Goal: Task Accomplishment & Management: Use online tool/utility

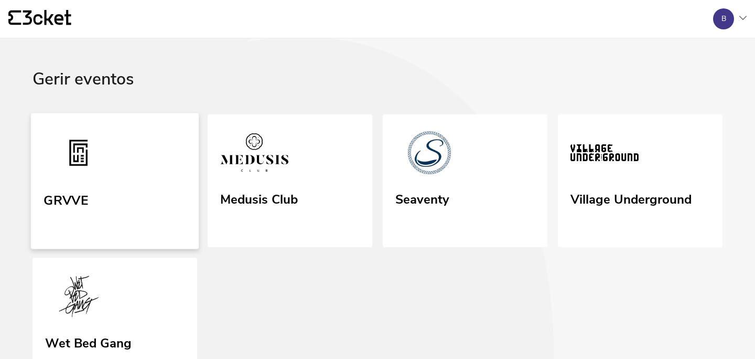
click at [117, 168] on link "GRVVE" at bounding box center [115, 181] width 168 height 136
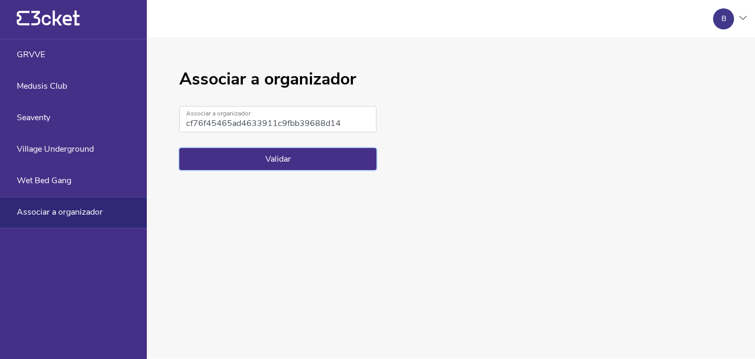
click at [311, 155] on button "Validar" at bounding box center [277, 159] width 197 height 22
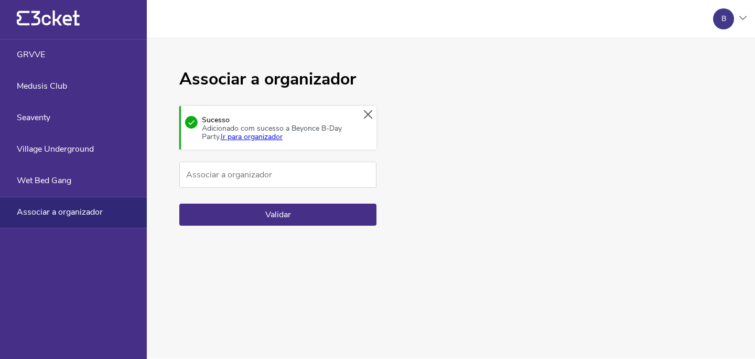
click at [268, 137] on link "Ir para organizador" at bounding box center [252, 137] width 62 height 10
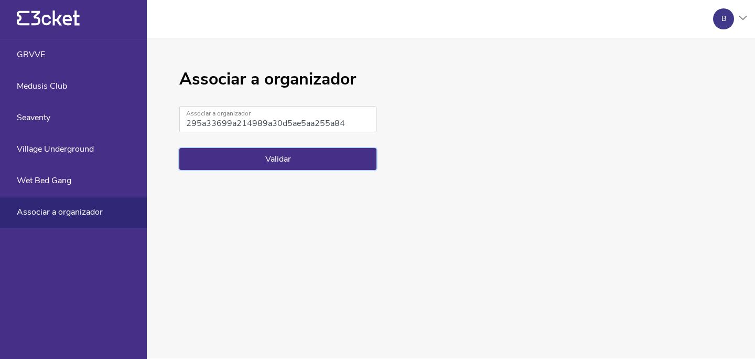
click at [259, 162] on button "Validar" at bounding box center [277, 159] width 197 height 22
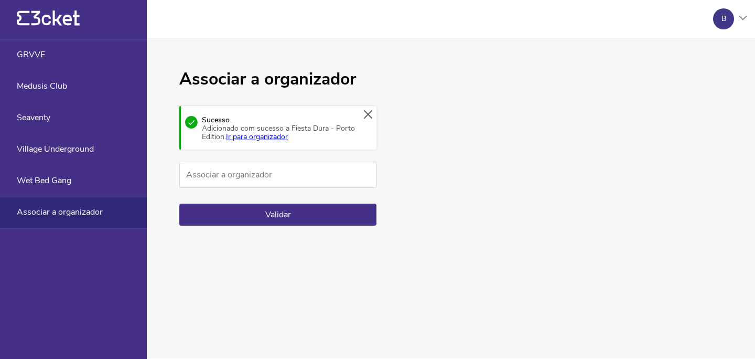
click at [277, 139] on link "Ir para organizador" at bounding box center [257, 137] width 62 height 10
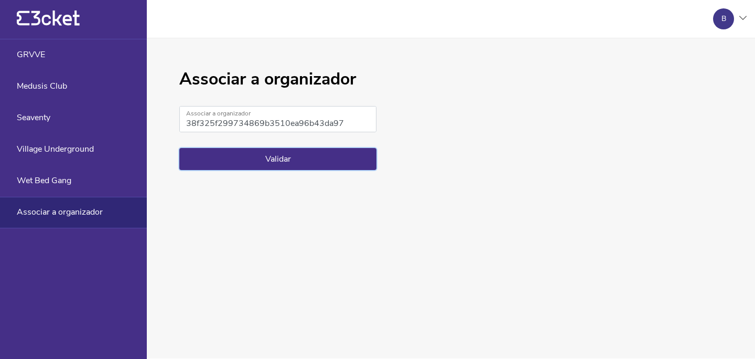
click at [252, 164] on button "Validar" at bounding box center [277, 159] width 197 height 22
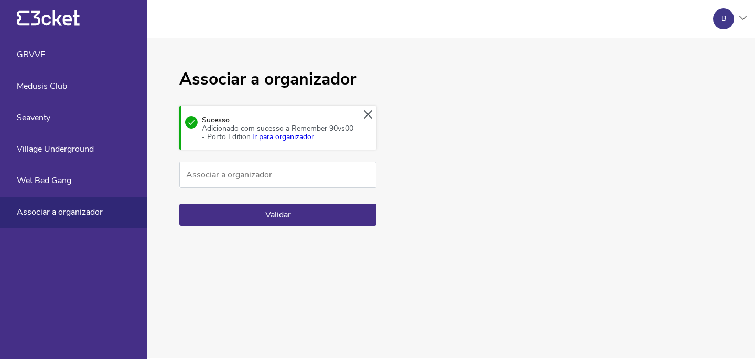
click at [293, 137] on link "Ir para organizador" at bounding box center [283, 137] width 62 height 10
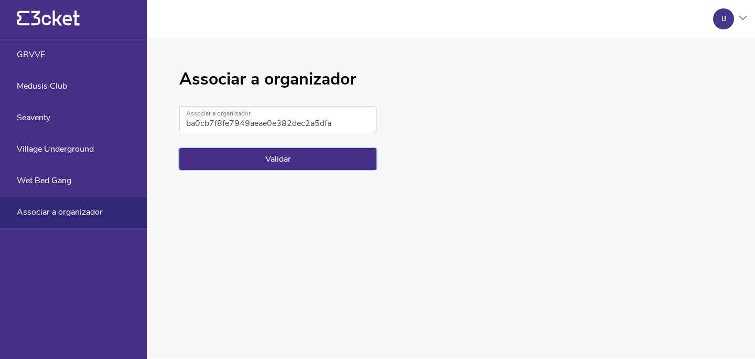
click at [311, 158] on button "Validar" at bounding box center [277, 159] width 197 height 22
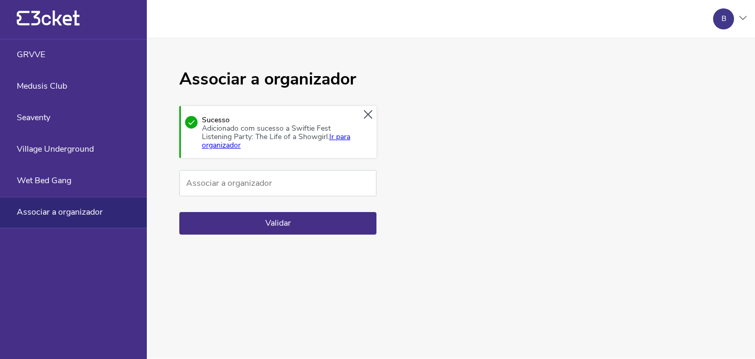
click at [340, 137] on link "Ir para organizador" at bounding box center [276, 141] width 148 height 18
